Goal: Contribute content

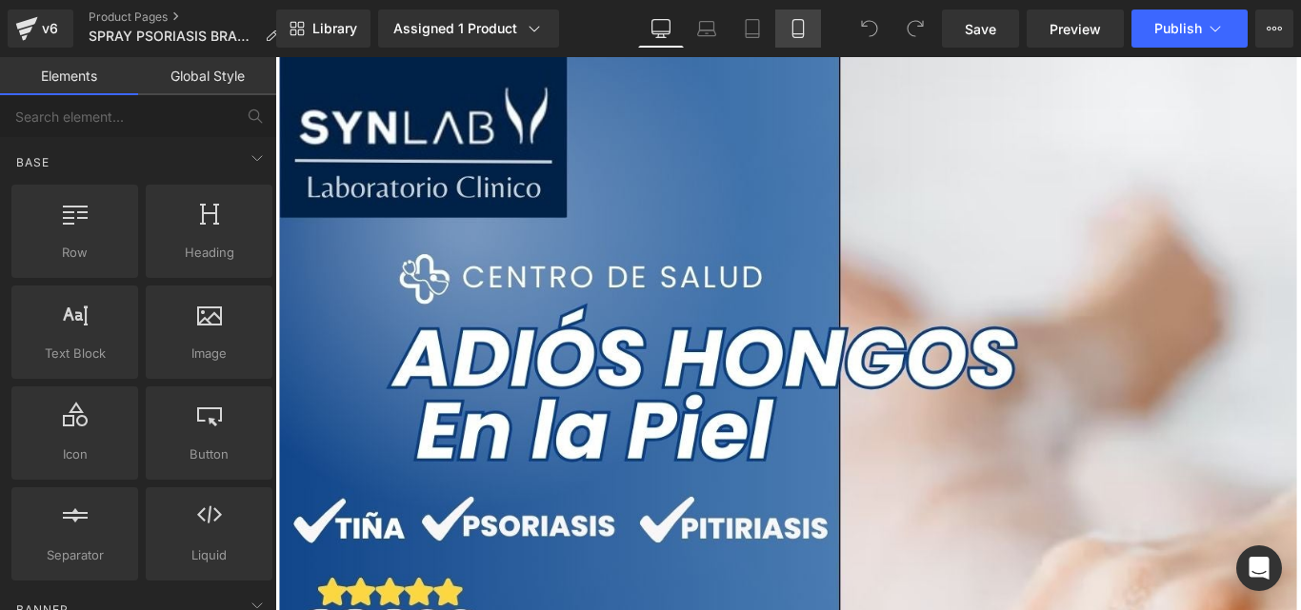
click at [799, 27] on icon at bounding box center [797, 28] width 19 height 19
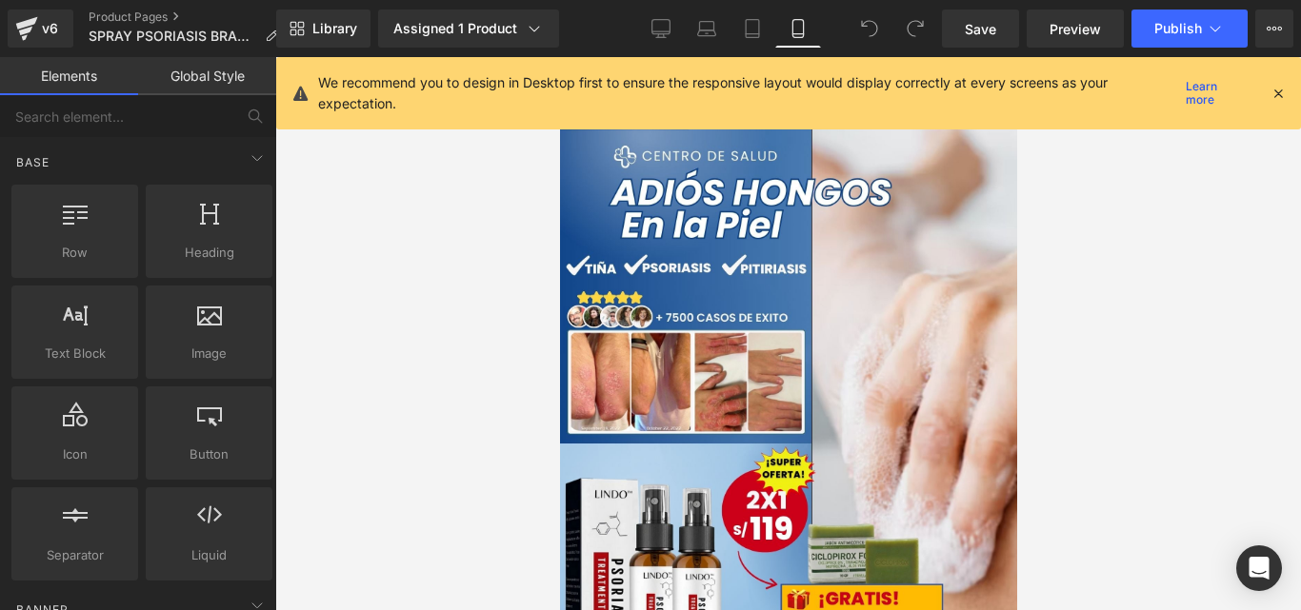
click at [1282, 87] on icon at bounding box center [1277, 93] width 17 height 17
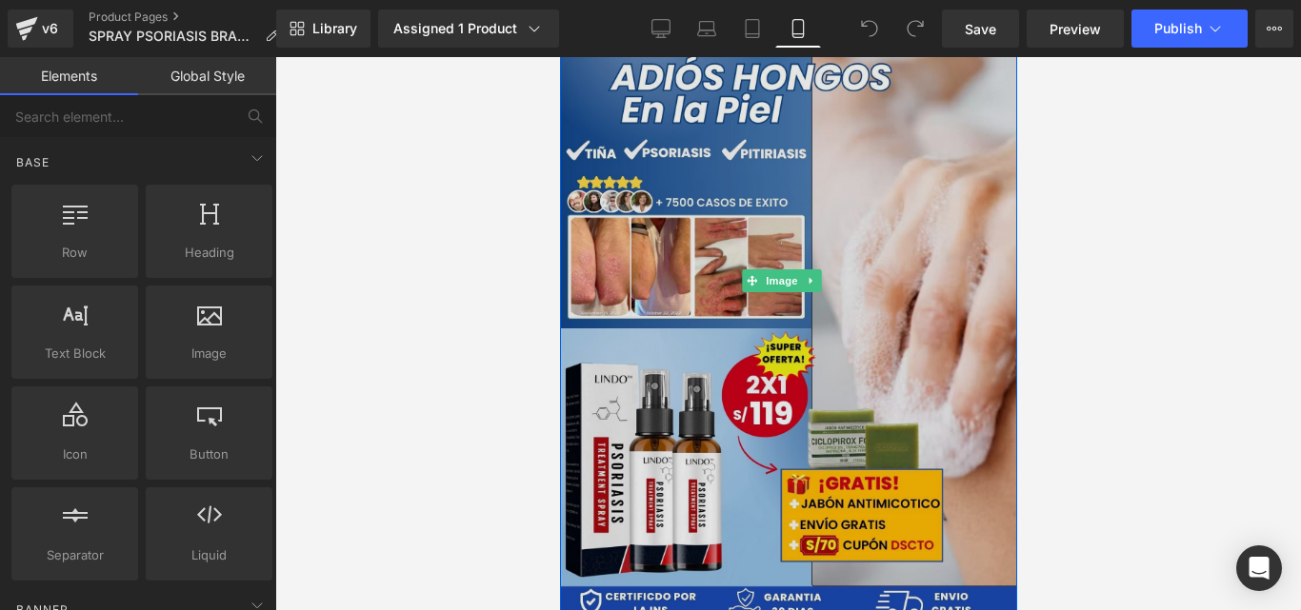
scroll to position [117, 0]
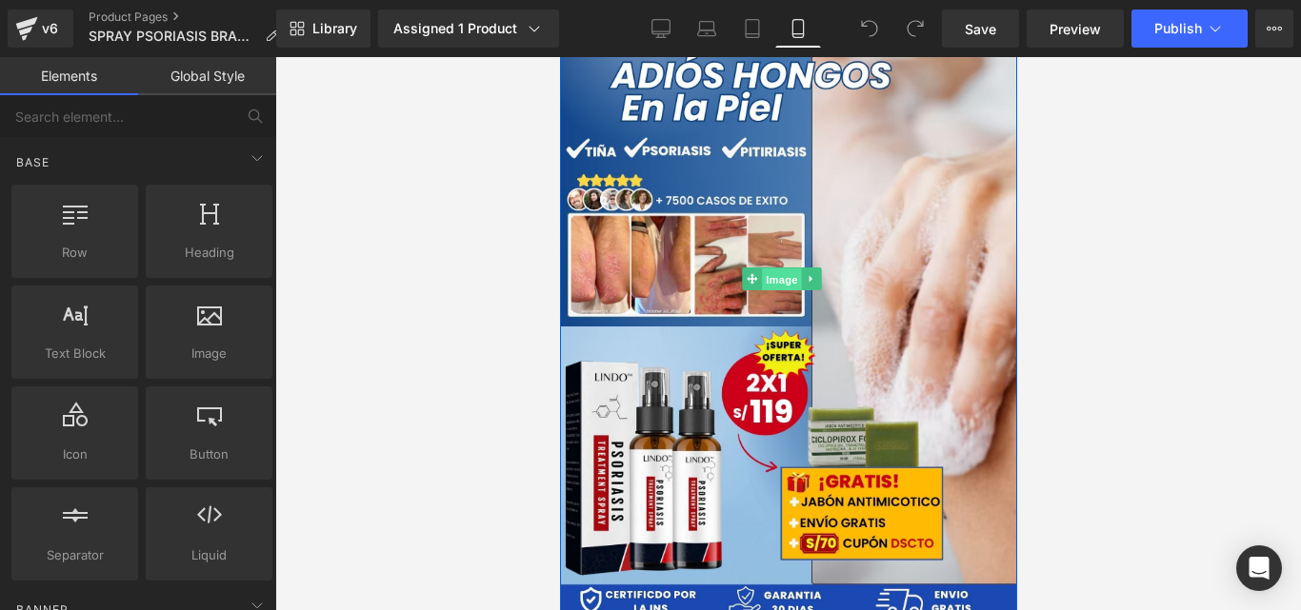
drag, startPoint x: 784, startPoint y: 271, endPoint x: 847, endPoint y: 357, distance: 106.3
click at [784, 271] on span "Image" at bounding box center [781, 280] width 40 height 23
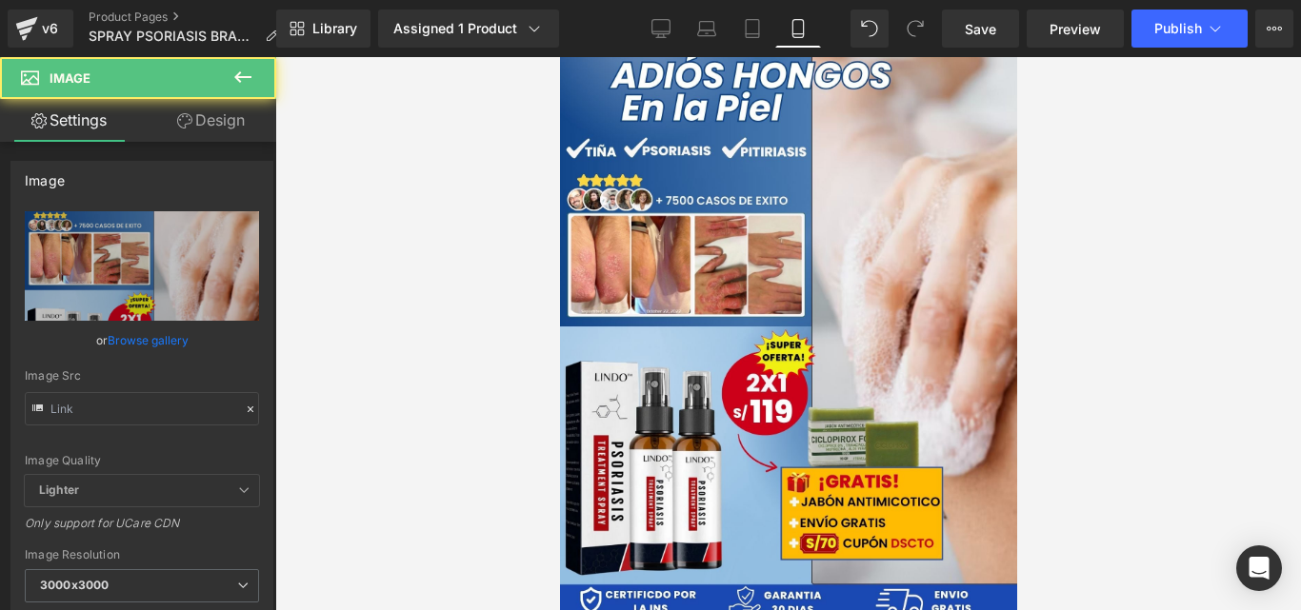
type input "[URL][DOMAIN_NAME]"
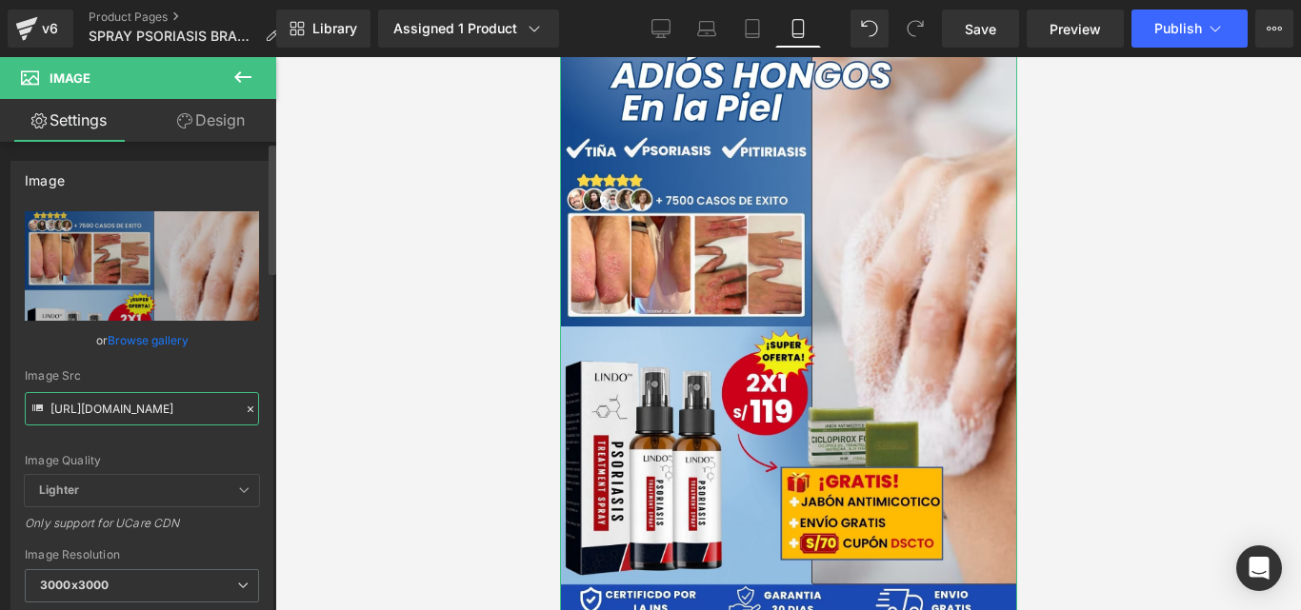
click at [233, 409] on input "[URL][DOMAIN_NAME]" at bounding box center [142, 408] width 234 height 33
click at [244, 406] on icon at bounding box center [250, 409] width 13 height 13
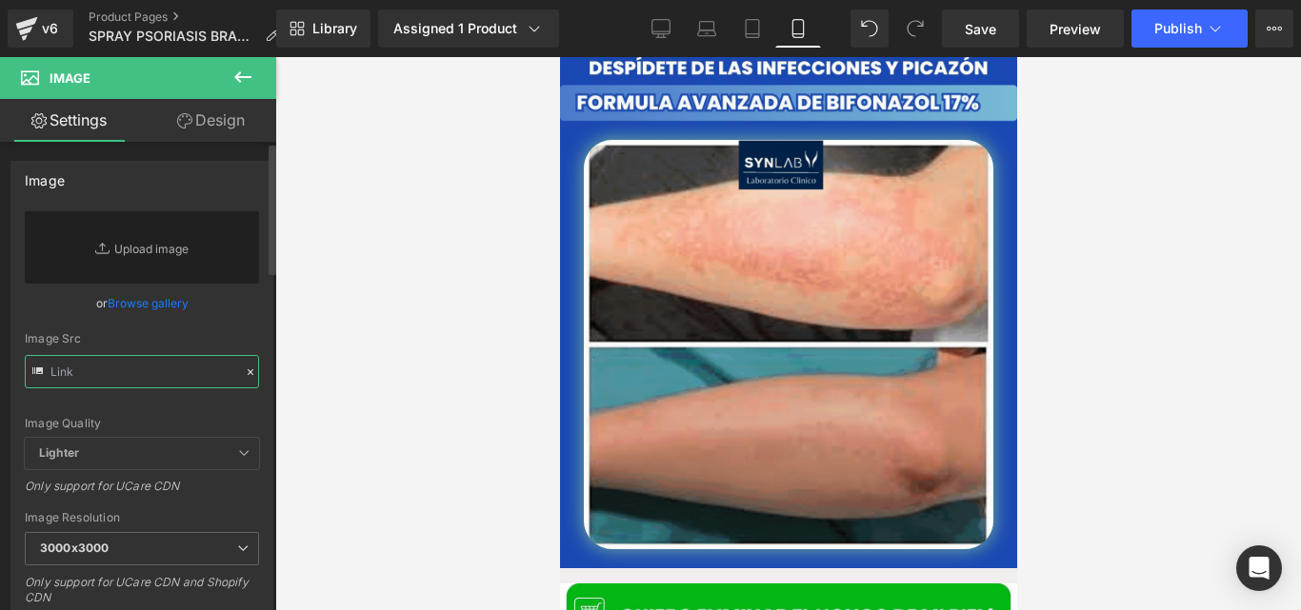
click at [182, 368] on input "text" at bounding box center [142, 371] width 234 height 33
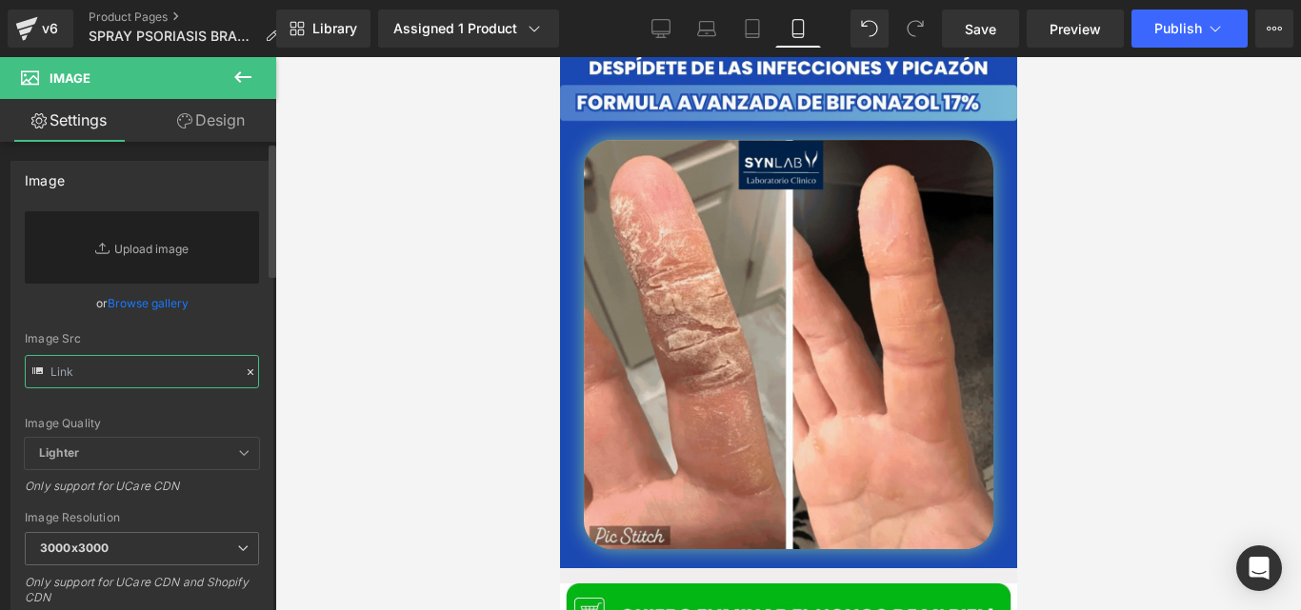
paste input "[URL][DOMAIN_NAME]"
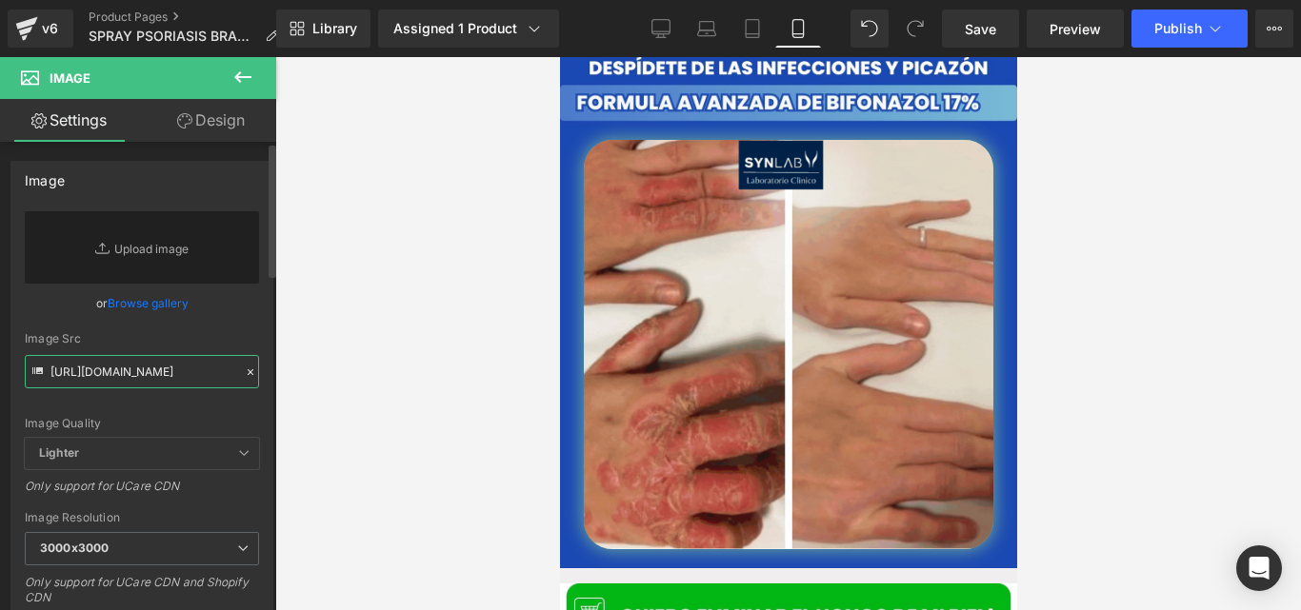
scroll to position [0, 773]
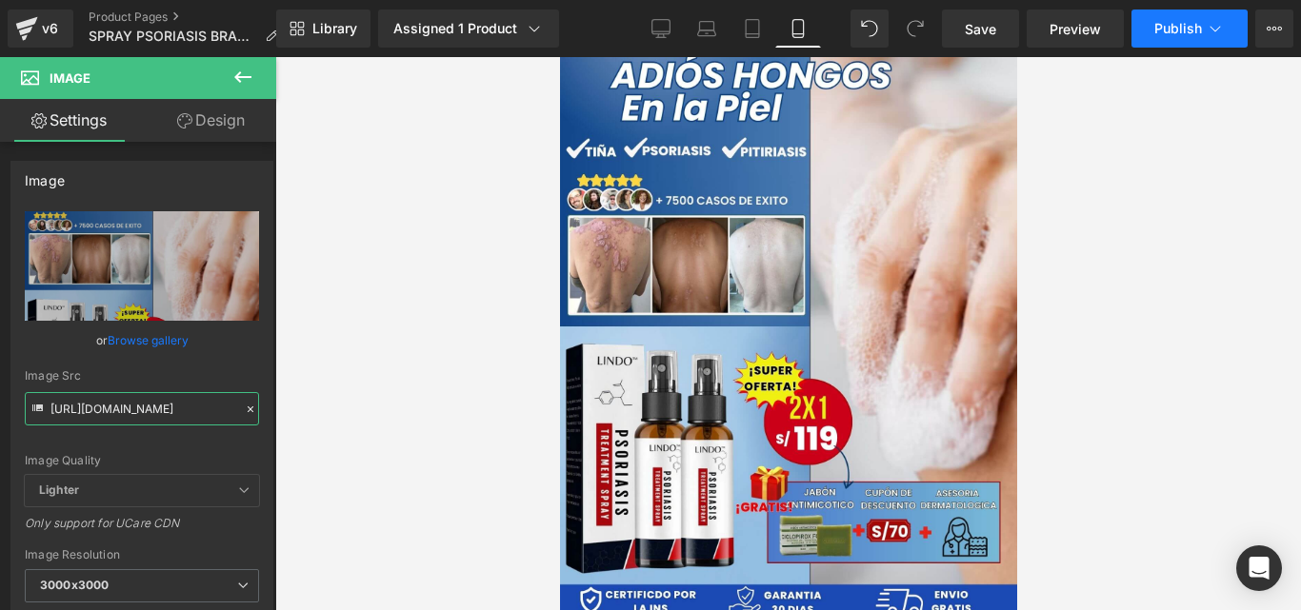
type input "[URL][DOMAIN_NAME]"
click at [1176, 36] on button "Publish" at bounding box center [1189, 29] width 116 height 38
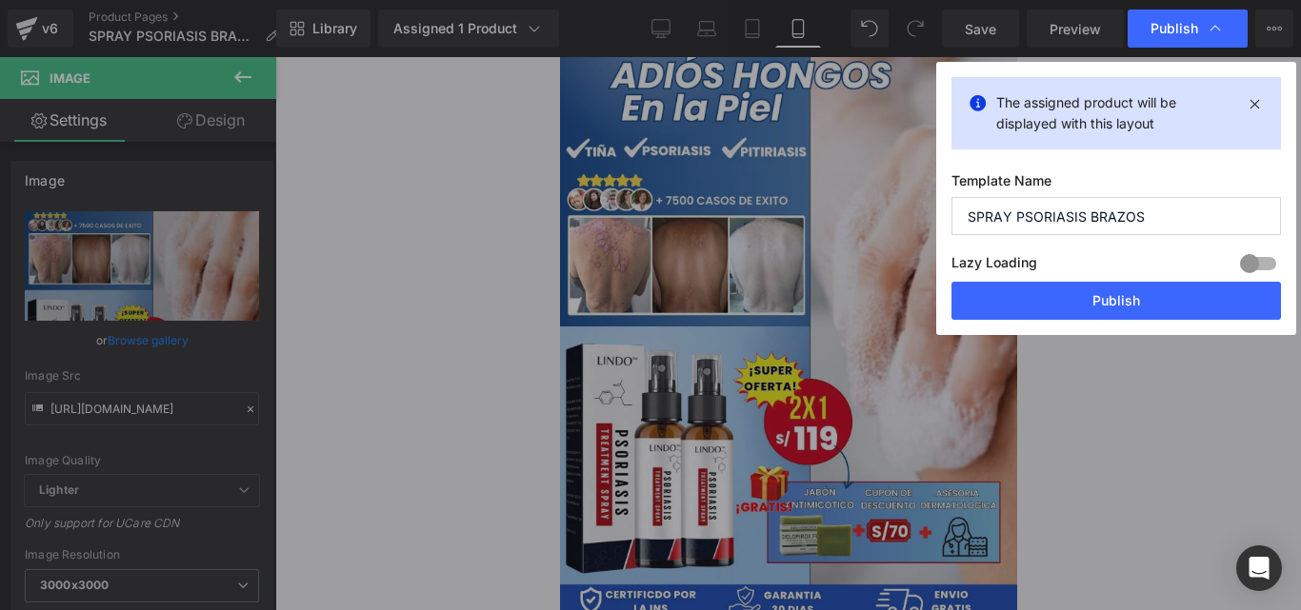
click at [1025, 289] on button "Publish" at bounding box center [1115, 301] width 329 height 38
click at [1026, 288] on div at bounding box center [788, 333] width 1026 height 553
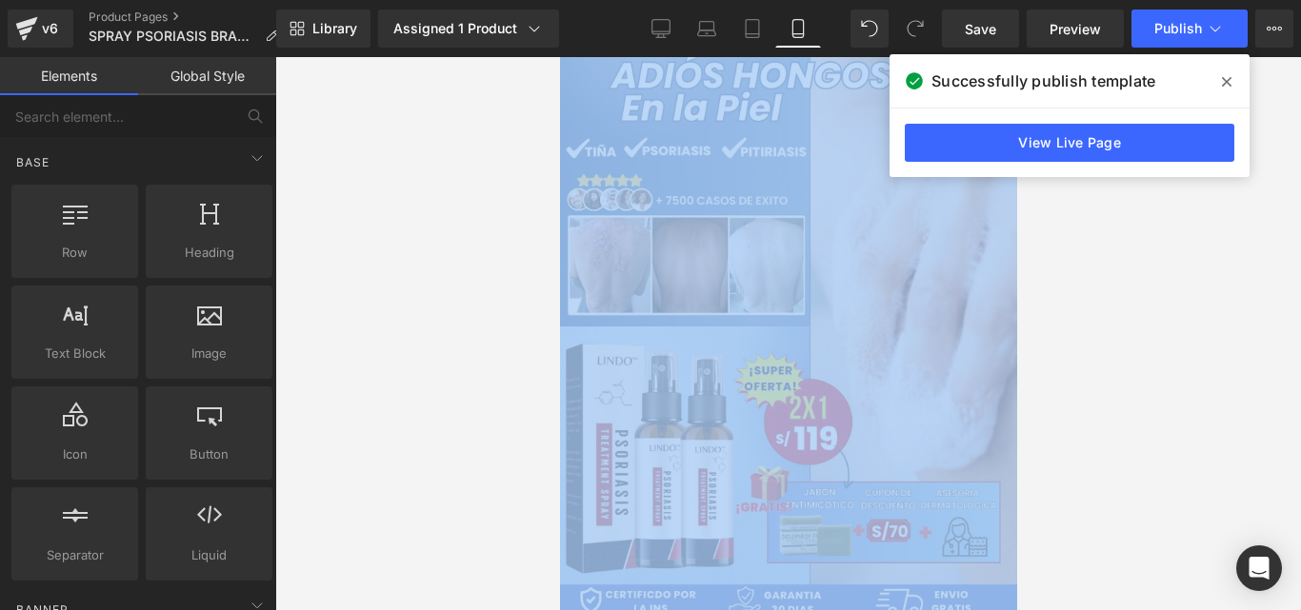
click at [1071, 195] on div at bounding box center [788, 333] width 1026 height 553
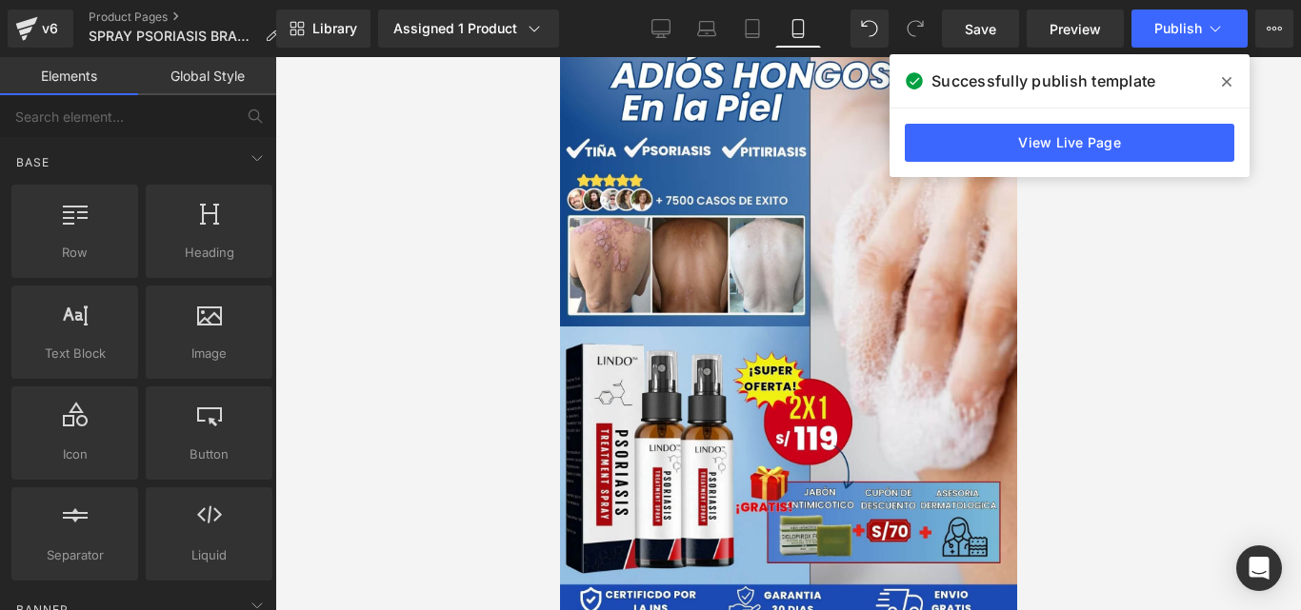
click at [1053, 214] on div at bounding box center [788, 333] width 1026 height 553
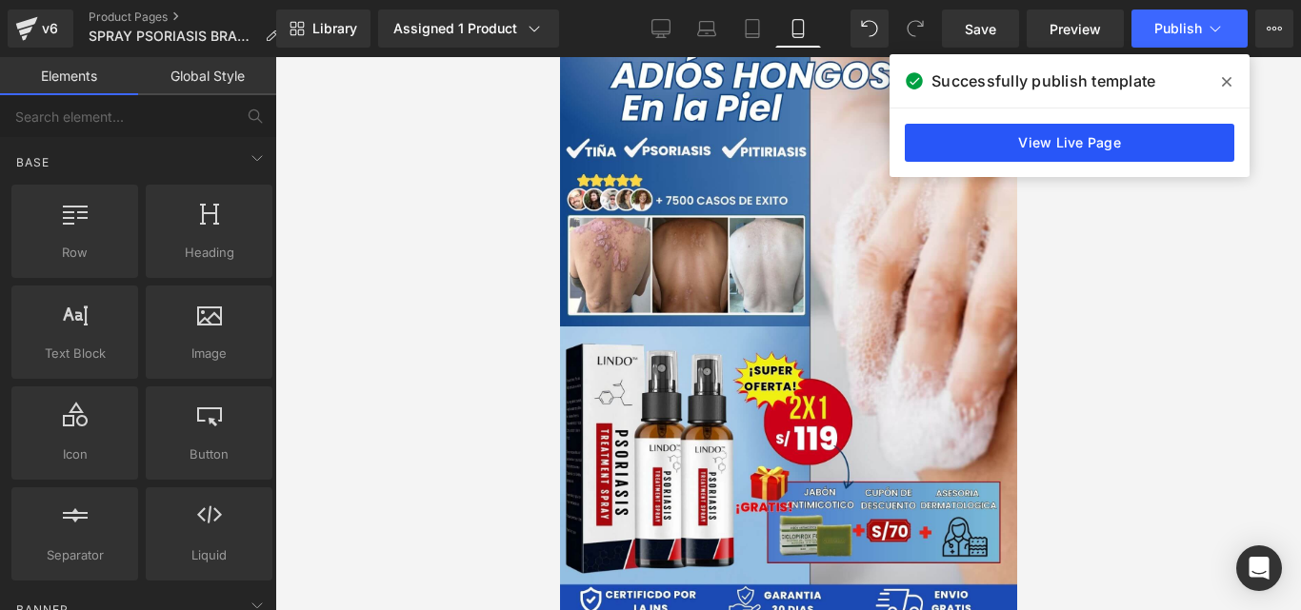
click at [1014, 138] on link "View Live Page" at bounding box center [1069, 143] width 329 height 38
